Goal: Information Seeking & Learning: Check status

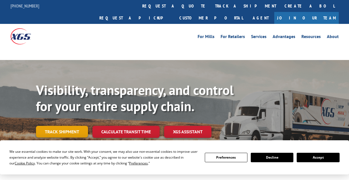
click at [53, 125] on link "Track shipment" at bounding box center [62, 131] width 52 height 12
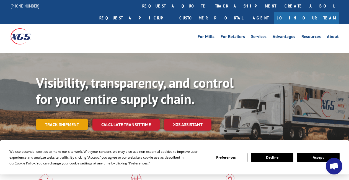
click at [64, 118] on link "Track shipment" at bounding box center [62, 124] width 52 height 12
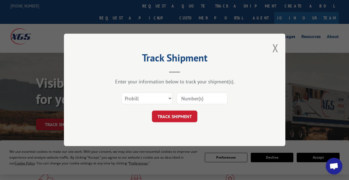
click at [196, 101] on input at bounding box center [202, 99] width 51 height 12
paste input "17664352"
type input "17664352"
click at [178, 117] on button "TRACK SHIPMENT" at bounding box center [174, 117] width 45 height 12
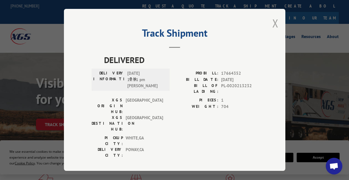
click at [275, 26] on button "Close modal" at bounding box center [276, 23] width 6 height 15
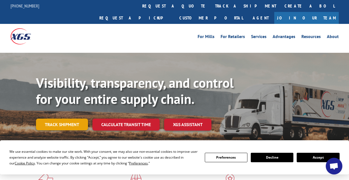
click at [61, 118] on link "Track shipment" at bounding box center [62, 124] width 52 height 12
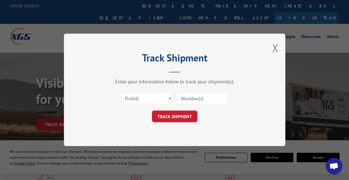
click at [181, 96] on input at bounding box center [202, 99] width 51 height 12
type input "17664352"
click at [185, 116] on button "TRACK SHIPMENT" at bounding box center [174, 117] width 45 height 12
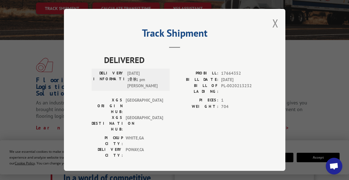
scroll to position [183, 0]
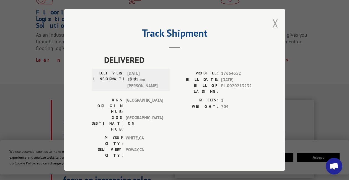
click at [275, 21] on button "Close modal" at bounding box center [276, 23] width 6 height 15
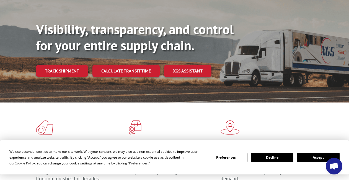
scroll to position [101, 0]
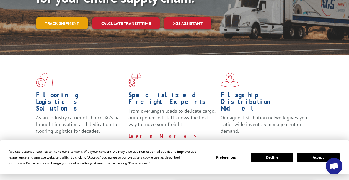
click at [63, 17] on link "Track shipment" at bounding box center [62, 23] width 52 height 12
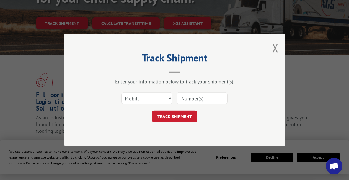
click at [196, 101] on input at bounding box center [202, 99] width 51 height 12
type input "17664352"
click at [182, 114] on button "TRACK SHIPMENT" at bounding box center [174, 117] width 45 height 12
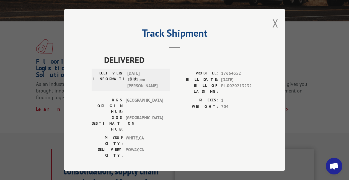
scroll to position [126, 0]
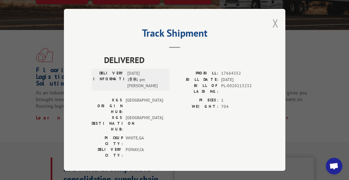
click at [275, 25] on button "Close modal" at bounding box center [276, 23] width 6 height 15
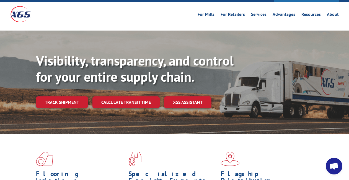
scroll to position [0, 0]
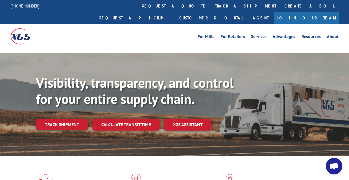
click at [58, 121] on div "Visibility, transparency, and control for your entire supply chain. Track shipm…" at bounding box center [192, 113] width 313 height 77
click at [58, 118] on link "Track shipment" at bounding box center [62, 124] width 52 height 12
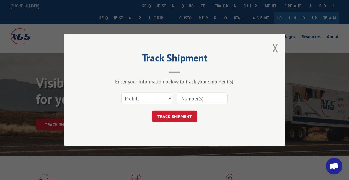
click at [201, 95] on input at bounding box center [202, 99] width 51 height 12
type input "17664352"
click at [183, 116] on button "TRACK SHIPMENT" at bounding box center [174, 117] width 45 height 12
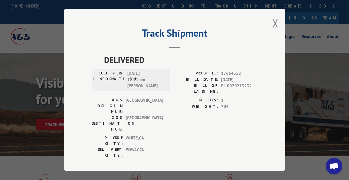
drag, startPoint x: 161, startPoint y: 88, endPoint x: 126, endPoint y: 84, distance: 35.1
click at [126, 84] on div "DELIVERY INFORMATION: [DATE] 12:11 pm [PERSON_NAME]" at bounding box center [130, 79] width 75 height 19
drag, startPoint x: 253, startPoint y: 86, endPoint x: 221, endPoint y: 88, distance: 31.6
click at [221, 88] on span "PL-0020213232" at bounding box center [239, 89] width 37 height 12
copy span "PL-0020213232"
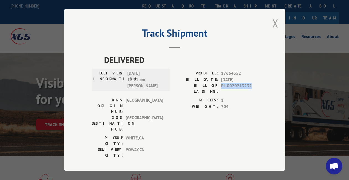
click at [274, 22] on button "Close modal" at bounding box center [276, 23] width 6 height 15
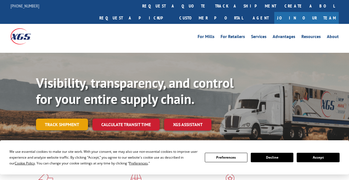
click at [60, 118] on link "Track shipment" at bounding box center [62, 124] width 52 height 12
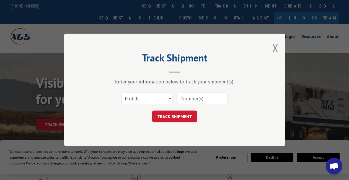
click at [201, 98] on input at bounding box center [202, 99] width 51 height 12
paste input "17664684"
type input "17664684"
click at [174, 119] on button "TRACK SHIPMENT" at bounding box center [174, 117] width 45 height 12
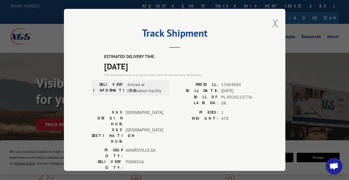
click at [274, 21] on button "Close modal" at bounding box center [276, 23] width 6 height 15
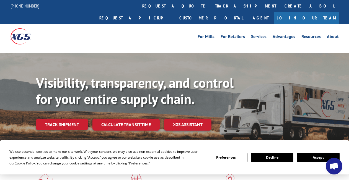
click at [312, 156] on button "Accept" at bounding box center [318, 156] width 43 height 9
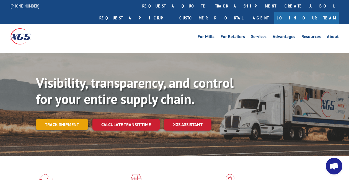
click at [58, 118] on link "Track shipment" at bounding box center [62, 124] width 52 height 12
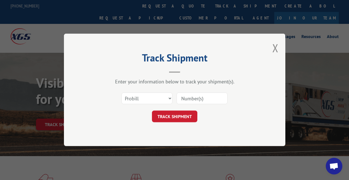
click at [185, 99] on input at bounding box center [202, 99] width 51 height 12
type input "17664352"
click at [205, 100] on input "17664352" at bounding box center [202, 99] width 51 height 12
click at [179, 119] on button "TRACK SHIPMENT" at bounding box center [174, 117] width 45 height 12
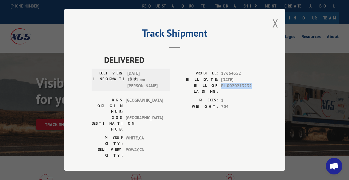
drag, startPoint x: 253, startPoint y: 88, endPoint x: 222, endPoint y: 89, distance: 31.3
click at [222, 89] on span "PL-0020213232" at bounding box center [239, 89] width 37 height 12
copy span "PL-0020213232"
click at [274, 21] on button "Close modal" at bounding box center [276, 23] width 6 height 15
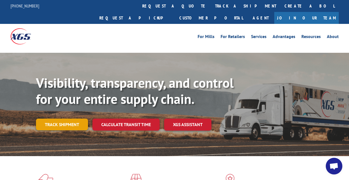
click at [71, 118] on link "Track shipment" at bounding box center [62, 124] width 52 height 12
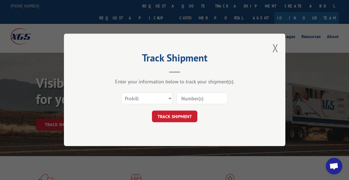
click at [200, 97] on input at bounding box center [202, 99] width 51 height 12
paste input "17664352"
type input "17664352"
click at [179, 112] on button "TRACK SHIPMENT" at bounding box center [174, 117] width 45 height 12
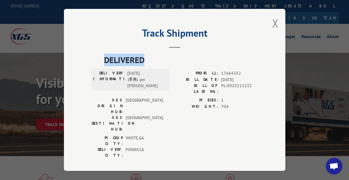
drag, startPoint x: 149, startPoint y: 60, endPoint x: 92, endPoint y: 62, distance: 57.4
click at [92, 62] on div "DELIVERED DELIVERY INFORMATION: 10/06/2025 12:11 pm Aureliano Godinez PROBILL: …" at bounding box center [175, 106] width 166 height 107
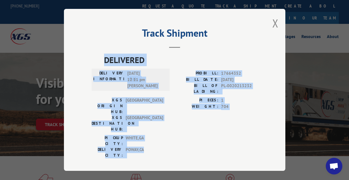
drag, startPoint x: 149, startPoint y: 129, endPoint x: 89, endPoint y: 59, distance: 91.9
click at [89, 59] on div "Track Shipment DELIVERED DELIVERY INFORMATION: [DATE] 12:11 pm [PERSON_NAME] PR…" at bounding box center [175, 90] width 222 height 162
copy div "DELIVERED DELIVERY INFORMATION: 10/06/2025 12:11 pm Aureliano Godinez PROBILL: …"
click at [276, 24] on button "Close modal" at bounding box center [276, 23] width 6 height 15
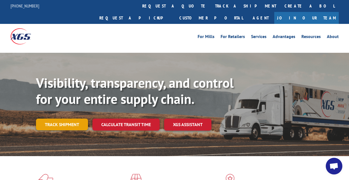
click at [63, 118] on link "Track shipment" at bounding box center [62, 124] width 52 height 12
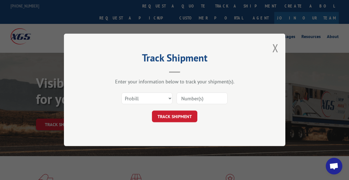
click at [200, 99] on input at bounding box center [202, 99] width 51 height 12
paste input "DELIVERY INFORMATION: [DATE] 12:11 pm [PERSON_NAME]"
type input "DELIVERY INFORMATION: [DATE] 12:11 pm [PERSON_NAME]"
click at [201, 99] on input "DELIVERY INFORMATION: [DATE] 12:11 pm [PERSON_NAME]" at bounding box center [202, 99] width 51 height 12
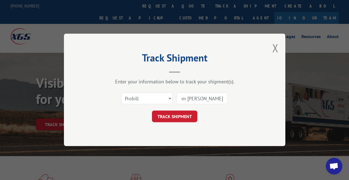
click at [201, 99] on input "DELIVERY INFORMATION: [DATE] 12:11 pm [PERSON_NAME]" at bounding box center [202, 99] width 51 height 12
click at [201, 99] on input at bounding box center [202, 99] width 51 height 12
type input "17664352"
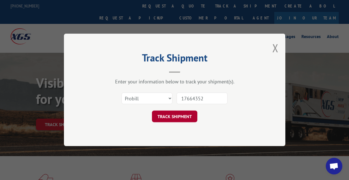
click at [185, 118] on button "TRACK SHIPMENT" at bounding box center [174, 117] width 45 height 12
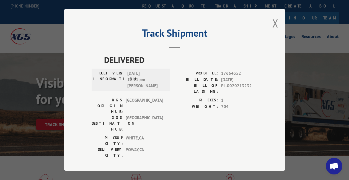
click at [234, 76] on span "17664352" at bounding box center [239, 73] width 37 height 6
copy span "17664352"
click at [230, 75] on span "17664352" at bounding box center [239, 73] width 37 height 6
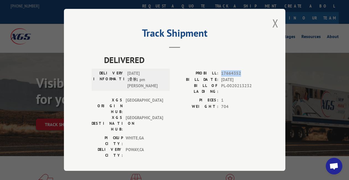
copy span "17664352"
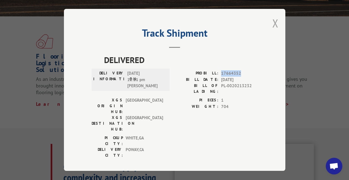
click at [275, 21] on button "Close modal" at bounding box center [276, 23] width 6 height 15
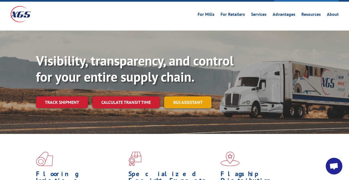
click at [186, 96] on link "XGS ASSISTANT" at bounding box center [187, 102] width 47 height 12
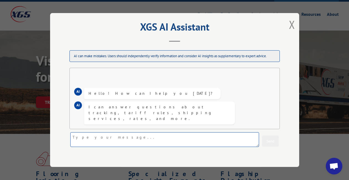
click at [106, 139] on textarea at bounding box center [164, 139] width 189 height 15
paste textarea "17664352"
type textarea "17664352"
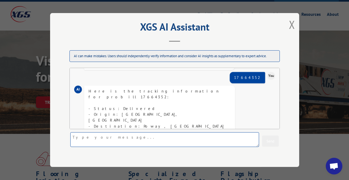
scroll to position [59, 0]
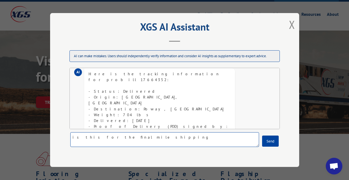
type textarea "is this for the final mile shipping?"
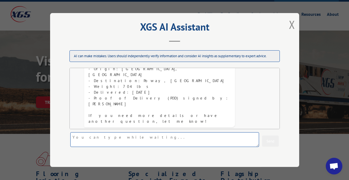
scroll to position [117, 0]
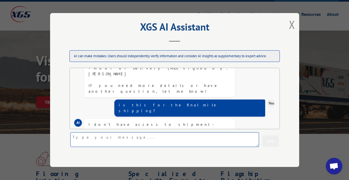
click at [138, 143] on textarea at bounding box center [164, 139] width 189 height 15
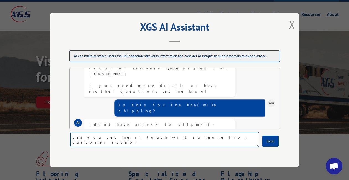
type textarea "can you get me in touch wiht someone from customer support"
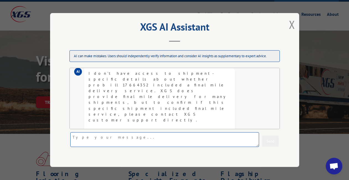
scroll to position [179, 0]
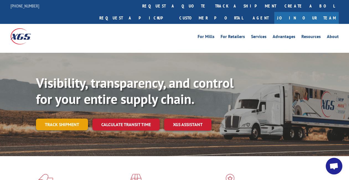
click at [76, 118] on link "Track shipment" at bounding box center [62, 124] width 52 height 12
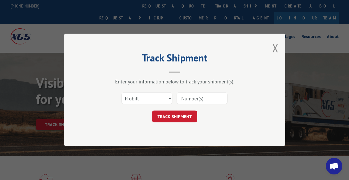
click at [194, 95] on input at bounding box center [202, 99] width 51 height 12
paste input "17664352"
type input "17664352"
click at [177, 115] on button "TRACK SHIPMENT" at bounding box center [174, 117] width 45 height 12
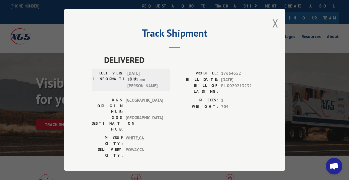
drag, startPoint x: 165, startPoint y: 88, endPoint x: 110, endPoint y: 75, distance: 56.2
click at [110, 75] on div "DELIVERY INFORMATION: [DATE] 12:11 pm [PERSON_NAME]" at bounding box center [130, 79] width 75 height 19
click at [105, 75] on label "DELIVERY INFORMATION:" at bounding box center [108, 79] width 31 height 19
copy div "DELIVERY INFORMATION: [DATE] 12:11 pm [PERSON_NAME]"
click at [158, 87] on span "10/06/2025 12:11 pm Aureliano Godinez" at bounding box center [145, 79] width 37 height 19
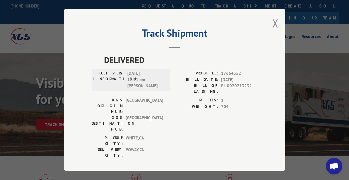
drag, startPoint x: 163, startPoint y: 87, endPoint x: 126, endPoint y: 87, distance: 36.6
click at [126, 87] on div "DELIVERY INFORMATION: [DATE] 12:11 pm [PERSON_NAME]" at bounding box center [130, 79] width 75 height 19
copy span "[PERSON_NAME]"
click at [108, 73] on label "DELIVERY INFORMATION:" at bounding box center [108, 79] width 31 height 19
copy div "DELIVERY INFORMATION: [DATE] 12:11 pm [PERSON_NAME]"
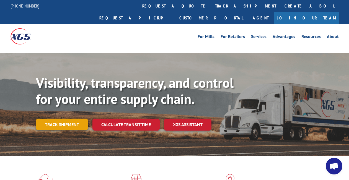
click at [67, 118] on link "Track shipment" at bounding box center [62, 124] width 52 height 12
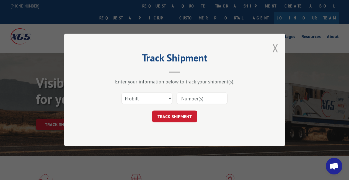
click at [278, 50] on button "Close modal" at bounding box center [276, 47] width 6 height 15
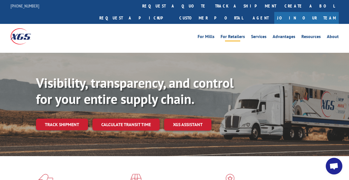
click at [232, 34] on link "For Retailers" at bounding box center [233, 37] width 24 height 6
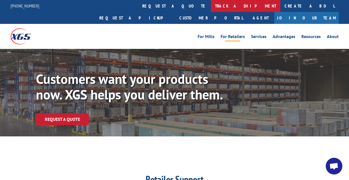
click at [211, 6] on link "track a shipment" at bounding box center [246, 6] width 70 height 12
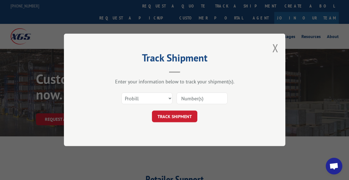
click at [197, 98] on input at bounding box center [202, 99] width 51 height 12
type input "17664352"
click at [183, 117] on button "TRACK SHIPMENT" at bounding box center [174, 117] width 45 height 12
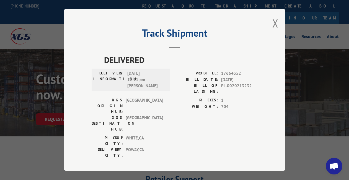
drag, startPoint x: 161, startPoint y: 88, endPoint x: 125, endPoint y: 81, distance: 36.3
click at [125, 81] on div "DELIVERY INFORMATION: [DATE] 12:11 pm [PERSON_NAME]" at bounding box center [130, 79] width 75 height 19
copy div "[DATE] 12:11 pm [PERSON_NAME]"
click at [272, 27] on div "Track Shipment DELIVERED DELIVERY INFORMATION: [DATE] 12:11 pm [PERSON_NAME] PR…" at bounding box center [175, 90] width 222 height 162
click at [275, 24] on button "Close modal" at bounding box center [276, 23] width 6 height 15
